Goal: Transaction & Acquisition: Purchase product/service

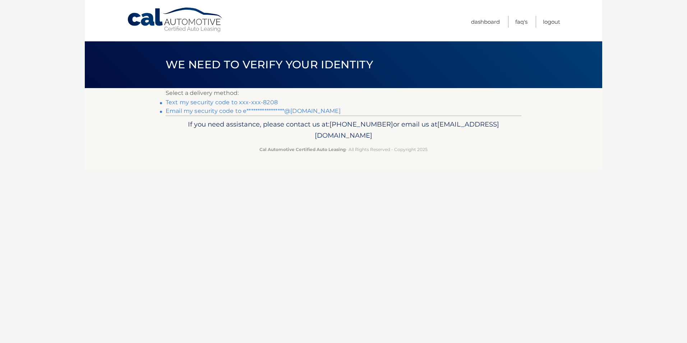
click at [236, 101] on link "Text my security code to xxx-xxx-8208" at bounding box center [222, 102] width 112 height 7
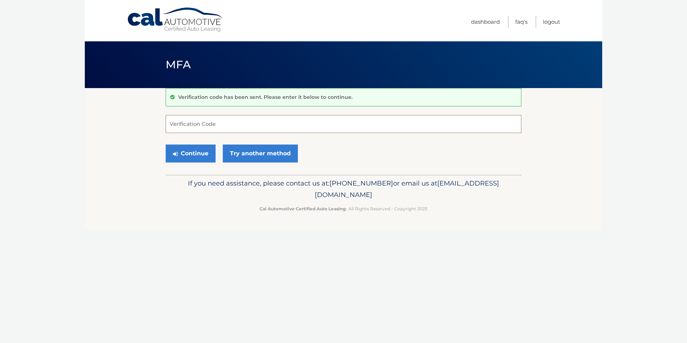
click at [231, 126] on input "Verification Code" at bounding box center [344, 124] width 356 height 18
type input "169704"
click at [193, 149] on button "Continue" at bounding box center [191, 153] width 50 height 18
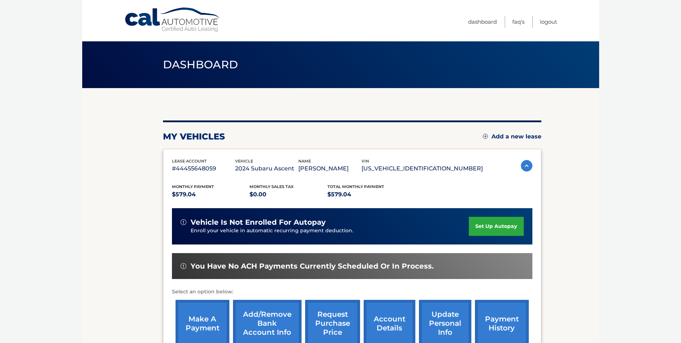
click at [203, 324] on link "make a payment" at bounding box center [203, 323] width 54 height 47
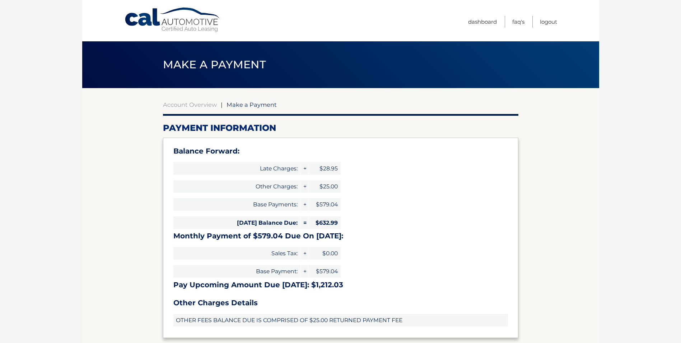
select select "OGU4MjdhMTktZTVmOS00YzNkLTk3OGYtMjZlNTY0MGUwY2Vk"
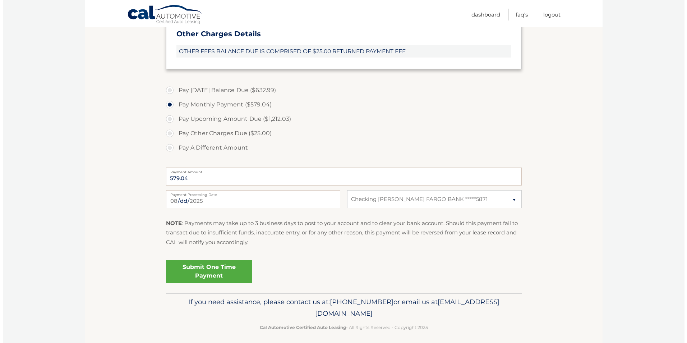
scroll to position [274, 0]
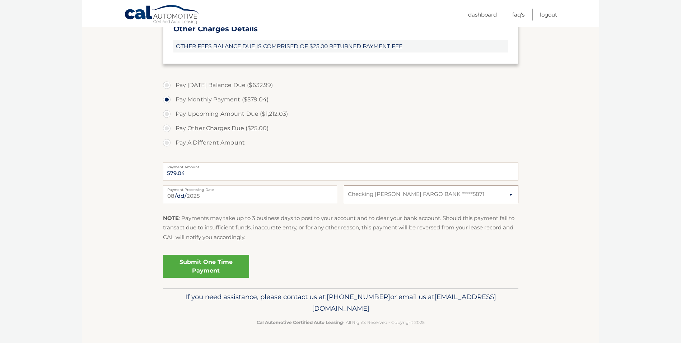
click at [510, 193] on select "Select Bank Account Checking WELLS FARGO BANK *****5871" at bounding box center [431, 194] width 174 height 18
click at [344, 185] on select "Select Bank Account Checking WELLS FARGO BANK *****5871" at bounding box center [431, 194] width 174 height 18
click at [205, 269] on link "Submit One Time Payment" at bounding box center [206, 266] width 86 height 23
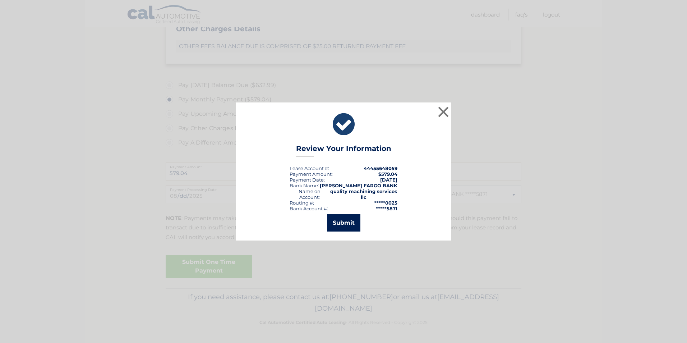
click at [340, 222] on button "Submit" at bounding box center [343, 222] width 33 height 17
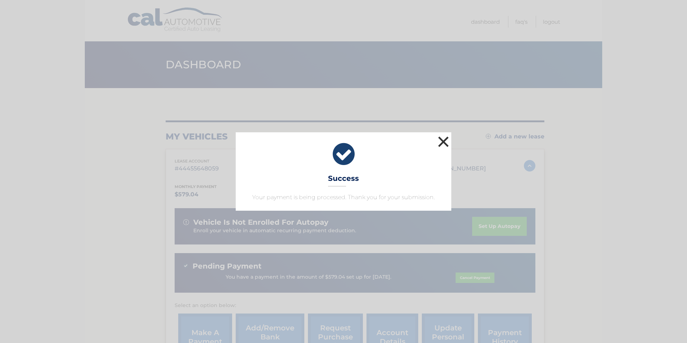
click at [443, 141] on button "×" at bounding box center [443, 141] width 14 height 14
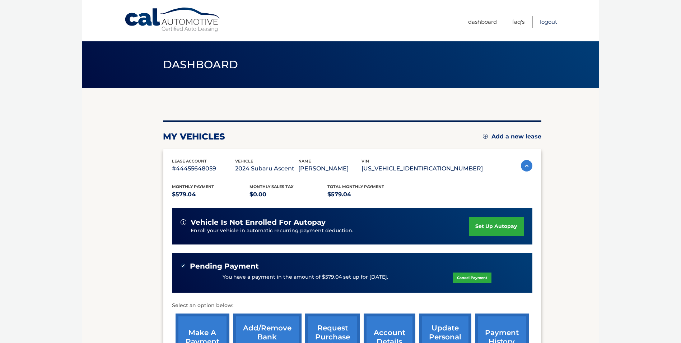
click at [553, 20] on link "Logout" at bounding box center [548, 22] width 17 height 12
